Goal: Task Accomplishment & Management: Manage account settings

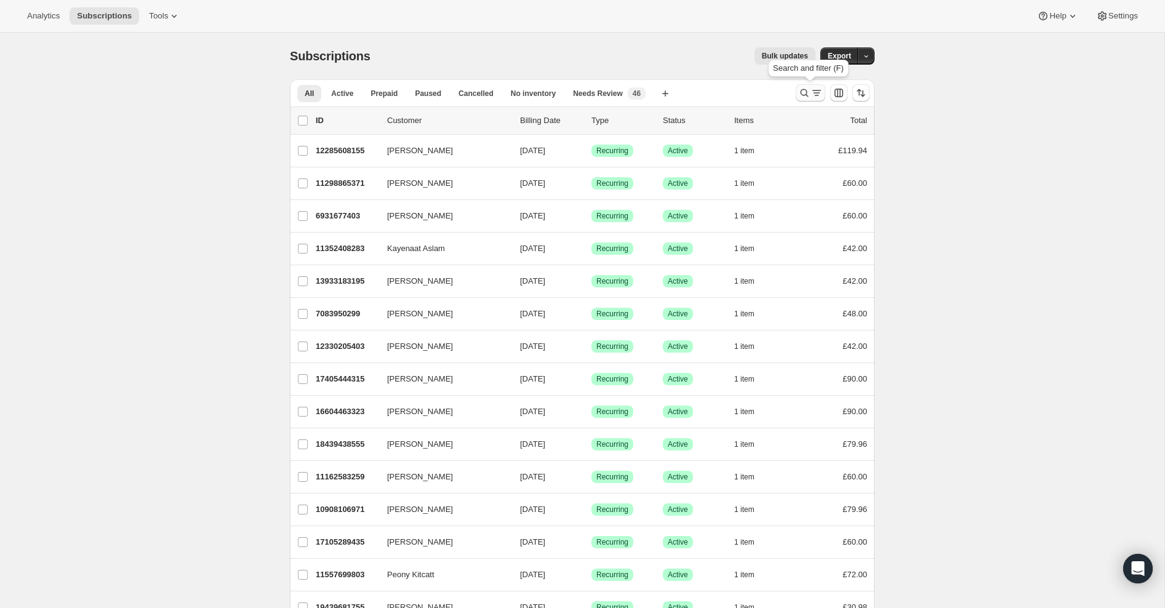
click at [801, 94] on icon "Search and filter results" at bounding box center [804, 93] width 8 height 8
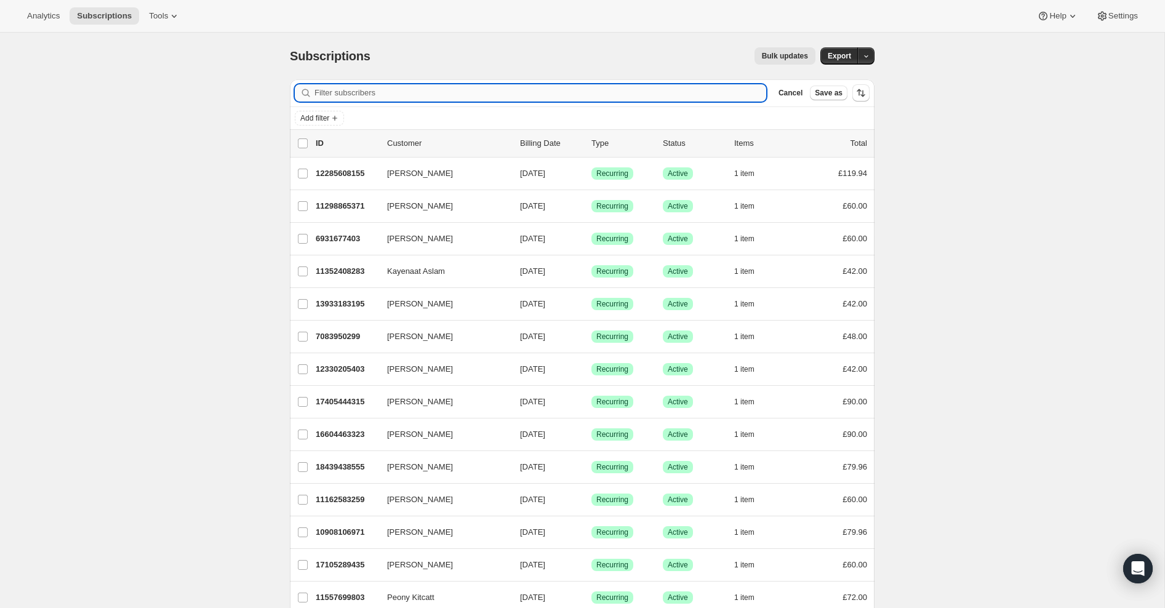
click at [627, 92] on input "Filter subscribers" at bounding box center [540, 92] width 452 height 17
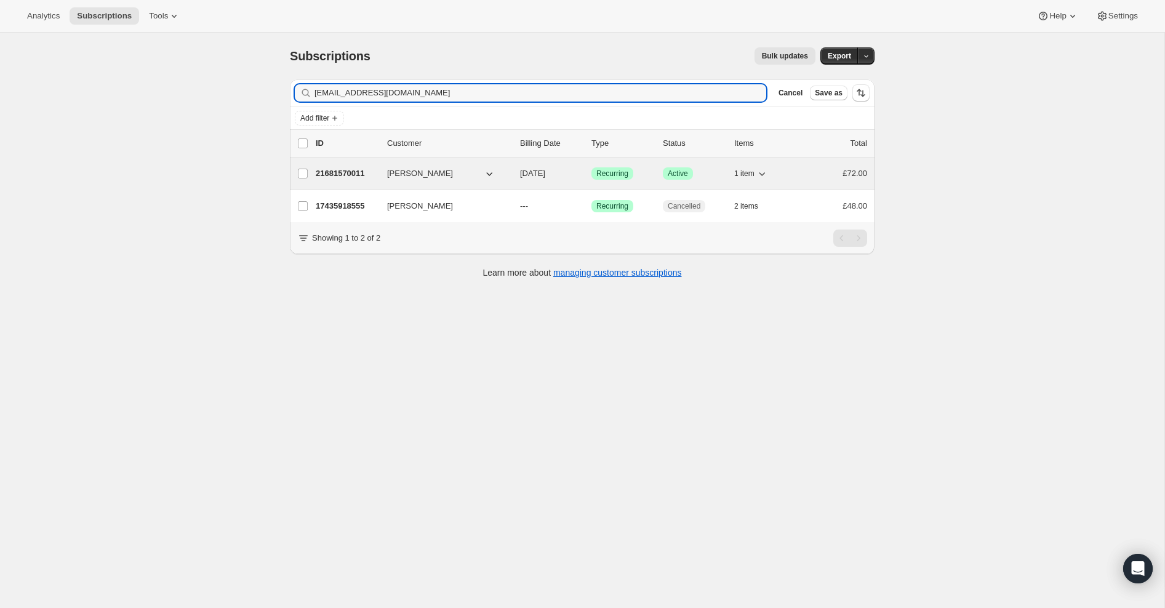
type input "[EMAIL_ADDRESS][DOMAIN_NAME]"
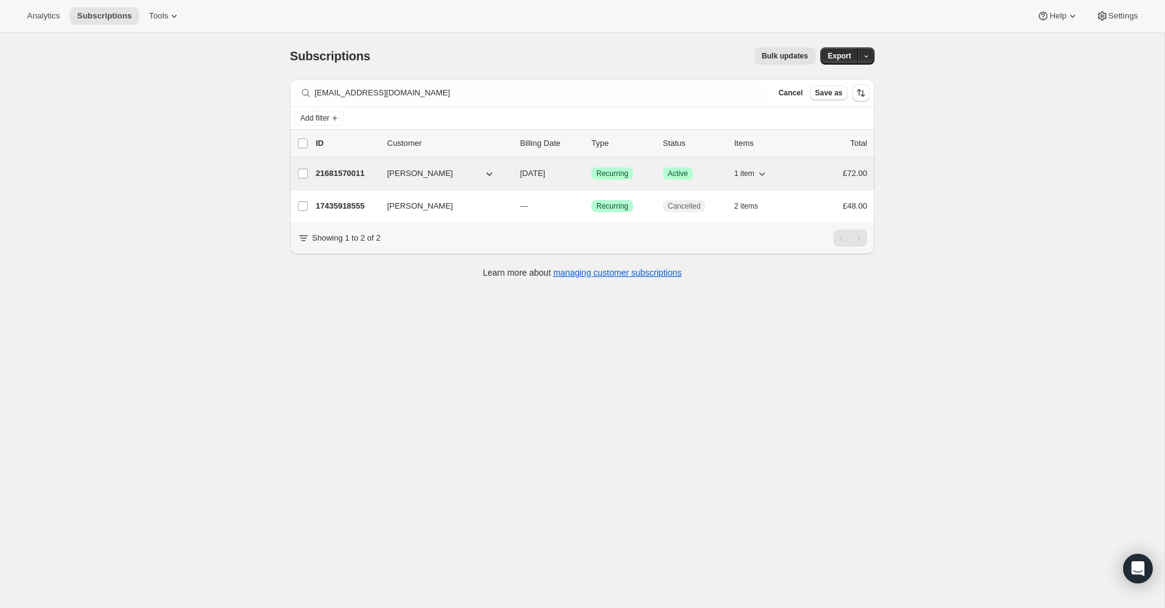
click at [334, 174] on p "21681570011" at bounding box center [347, 173] width 62 height 12
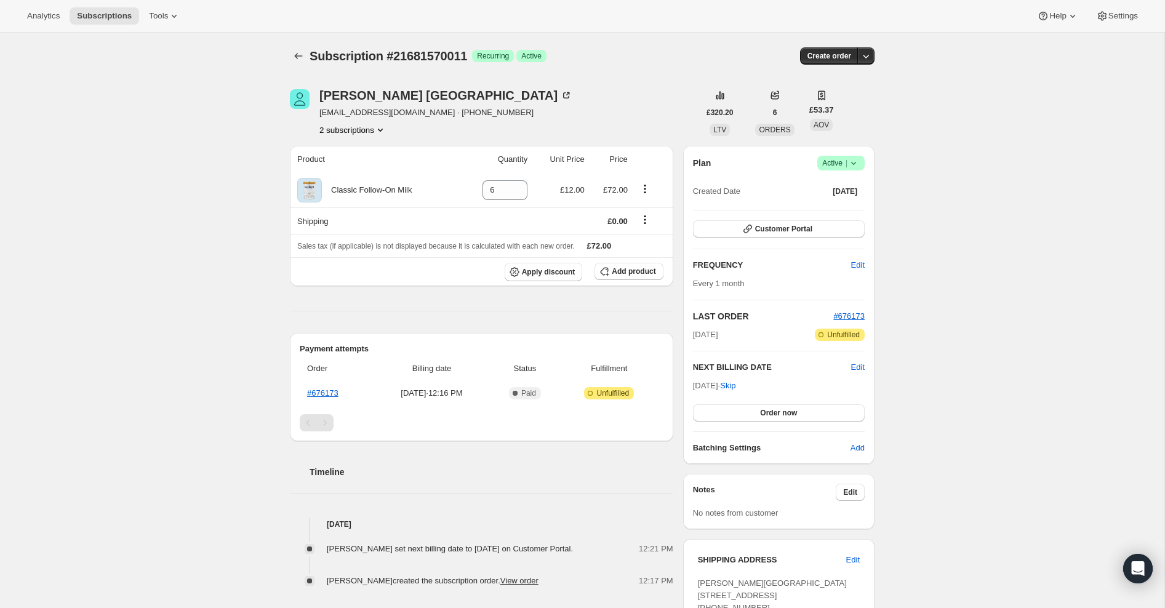
click at [854, 162] on icon at bounding box center [853, 163] width 5 height 3
click at [847, 205] on span "Cancel subscription" at bounding box center [838, 207] width 70 height 9
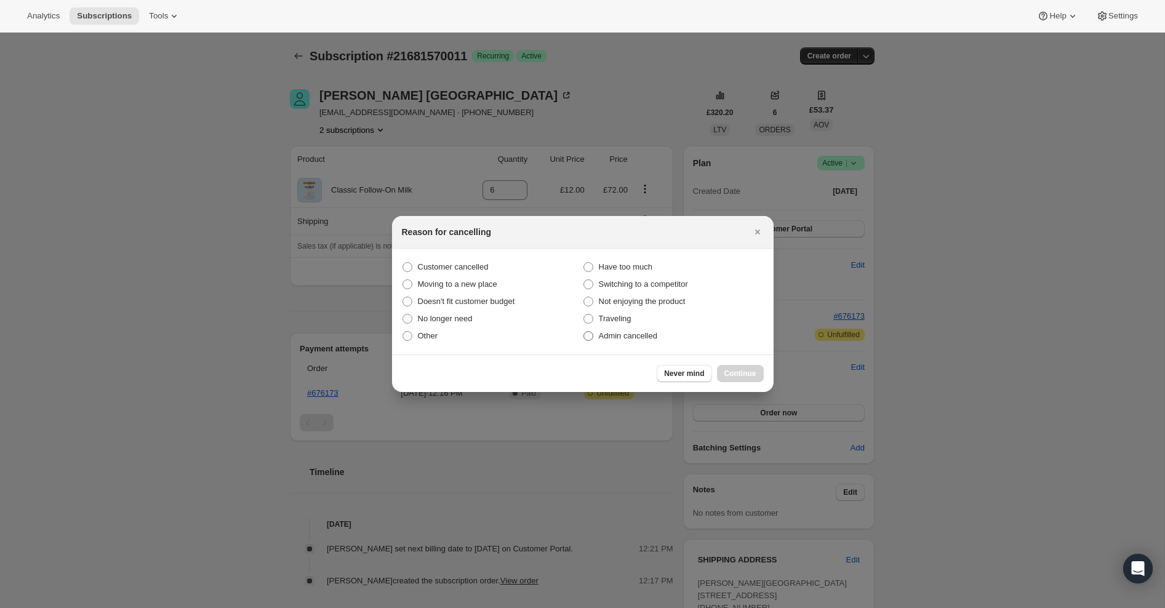
click at [586, 338] on span ":rbu:" at bounding box center [588, 336] width 10 height 10
click at [584, 332] on input "Admin cancelled" at bounding box center [583, 331] width 1 height 1
radio input "true"
click at [744, 374] on span "Continue" at bounding box center [740, 373] width 32 height 10
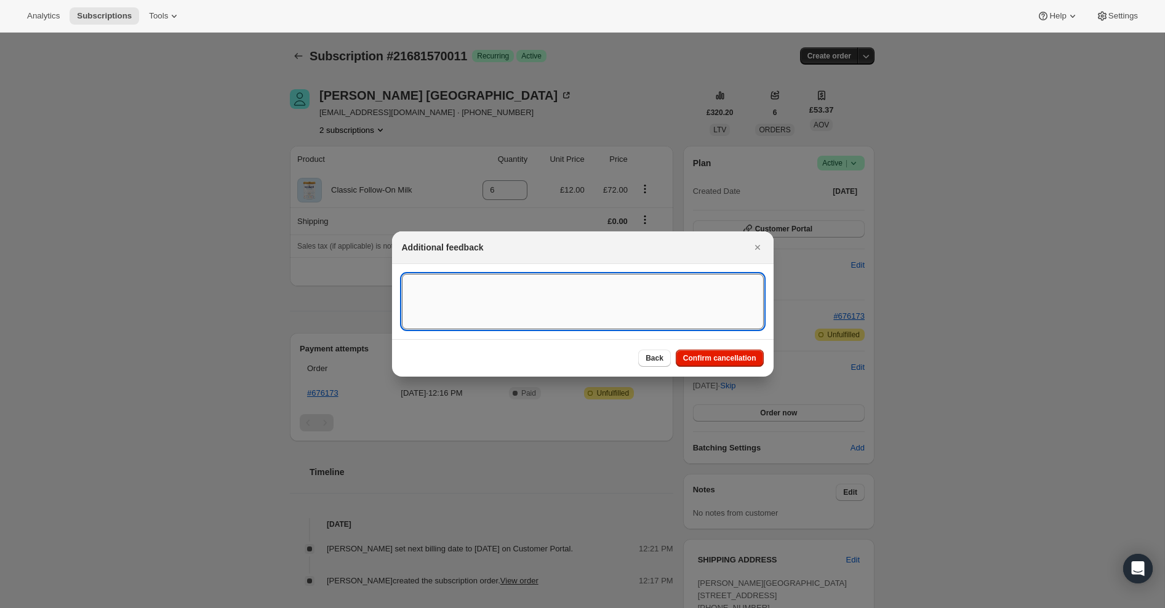
click at [600, 283] on textarea ":rbu:" at bounding box center [583, 301] width 362 height 55
click at [419, 284] on textarea "OVerseas Order - [GEOGRAPHIC_DATA]" at bounding box center [583, 301] width 362 height 55
type textarea "Overseas Order - [GEOGRAPHIC_DATA]"
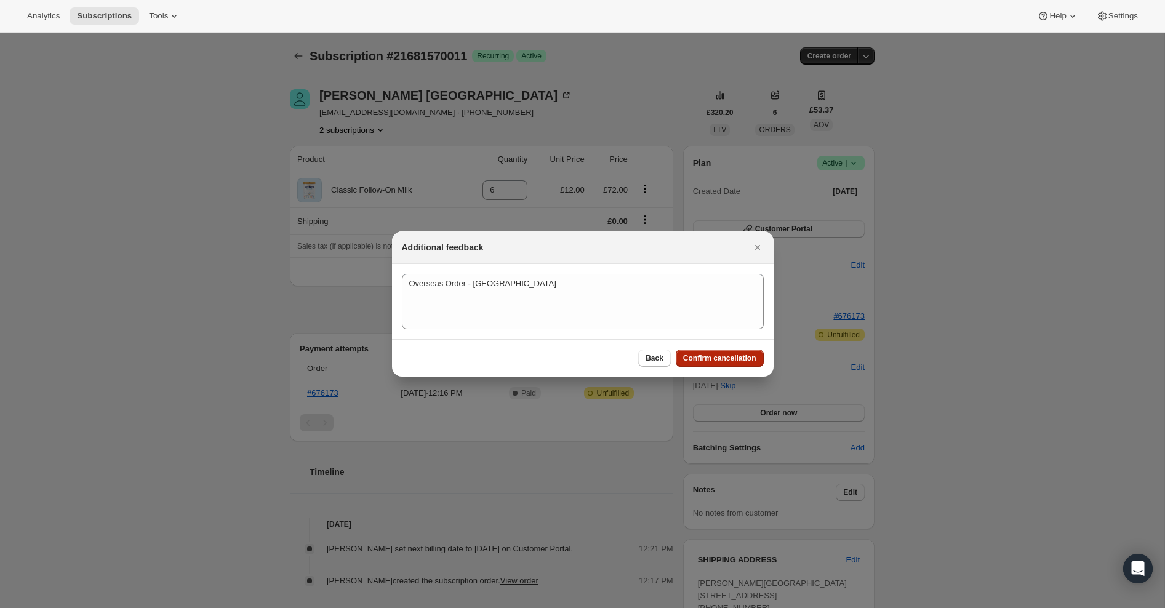
click at [715, 359] on span "Confirm cancellation" at bounding box center [719, 358] width 73 height 10
